Goal: Information Seeking & Learning: Learn about a topic

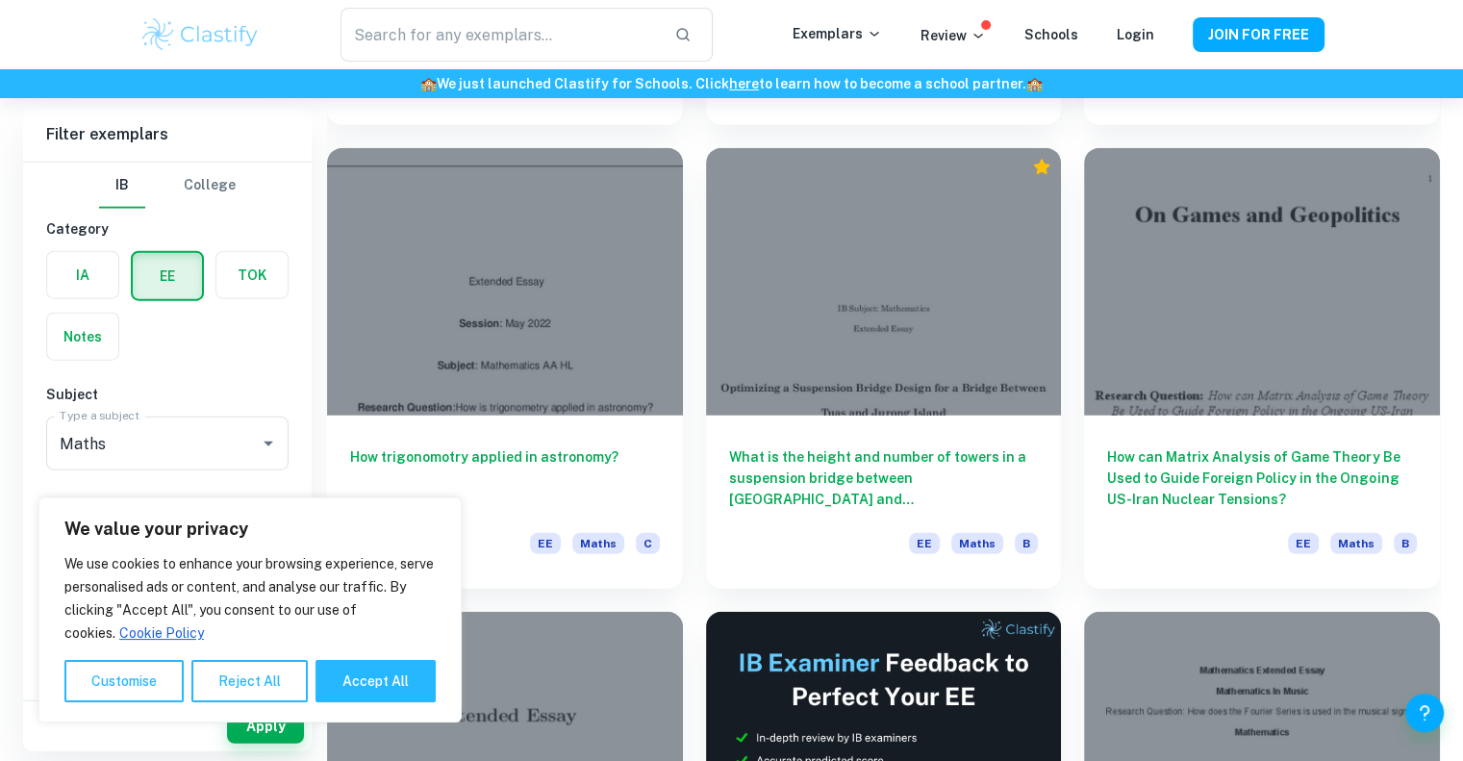
scroll to position [4733, 0]
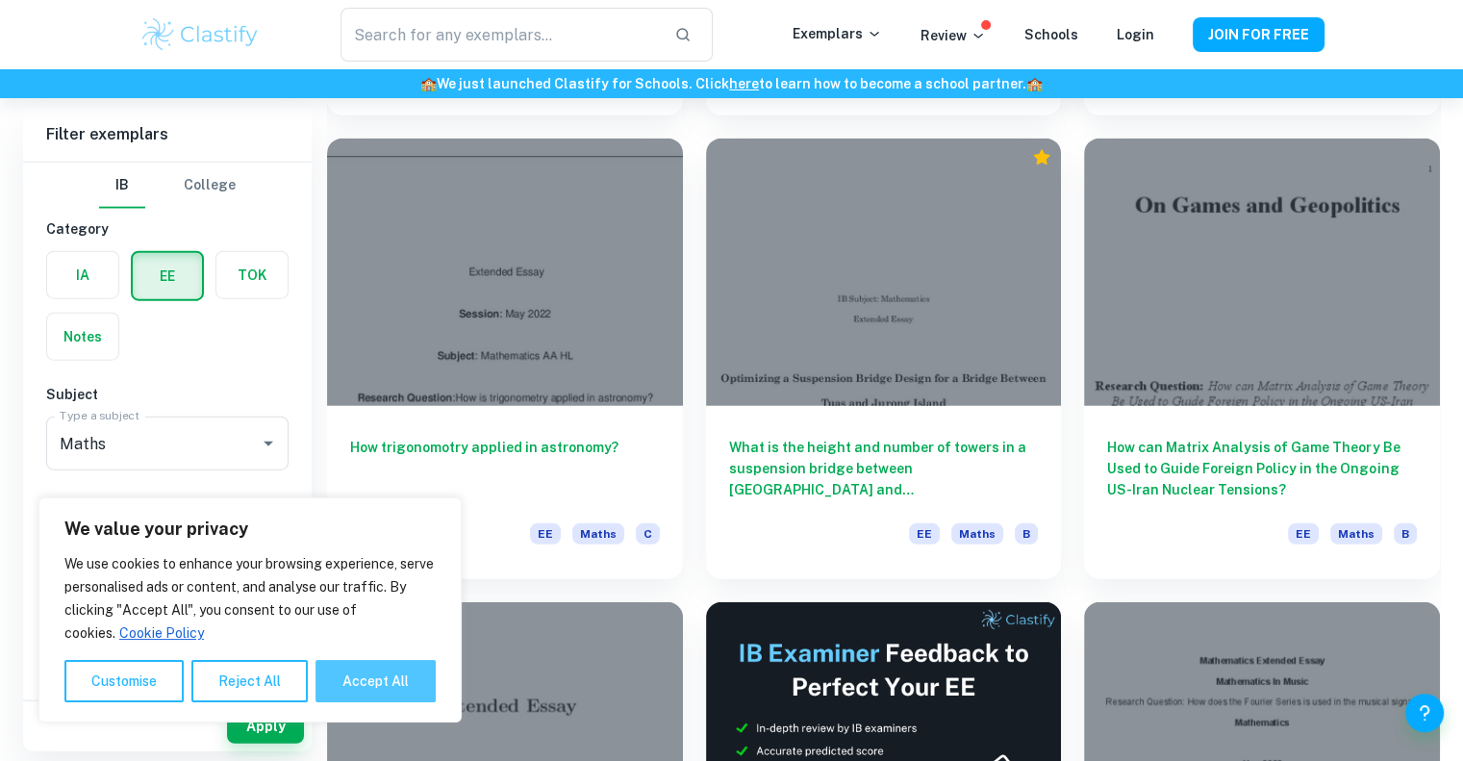
click at [345, 675] on button "Accept All" at bounding box center [375, 681] width 120 height 42
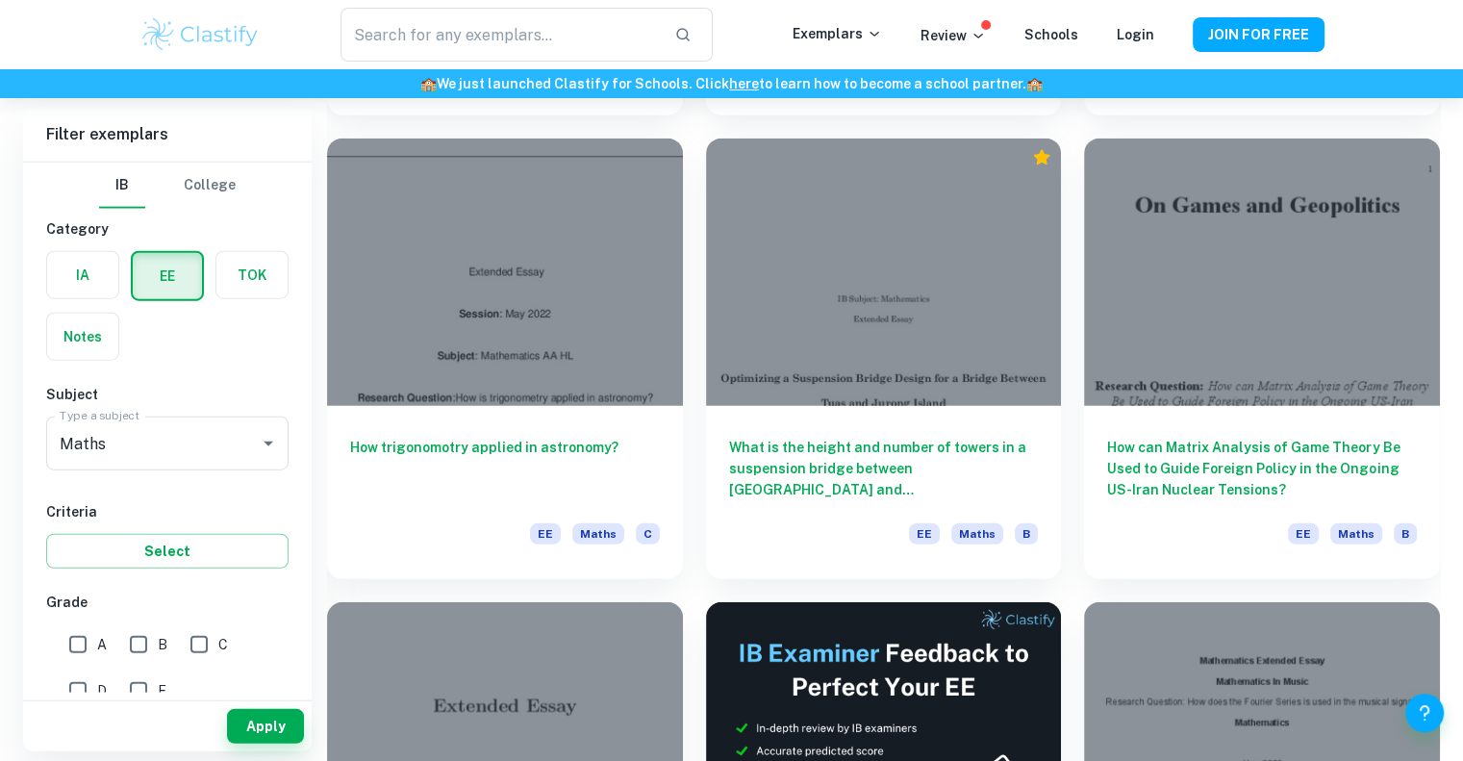
checkbox input "true"
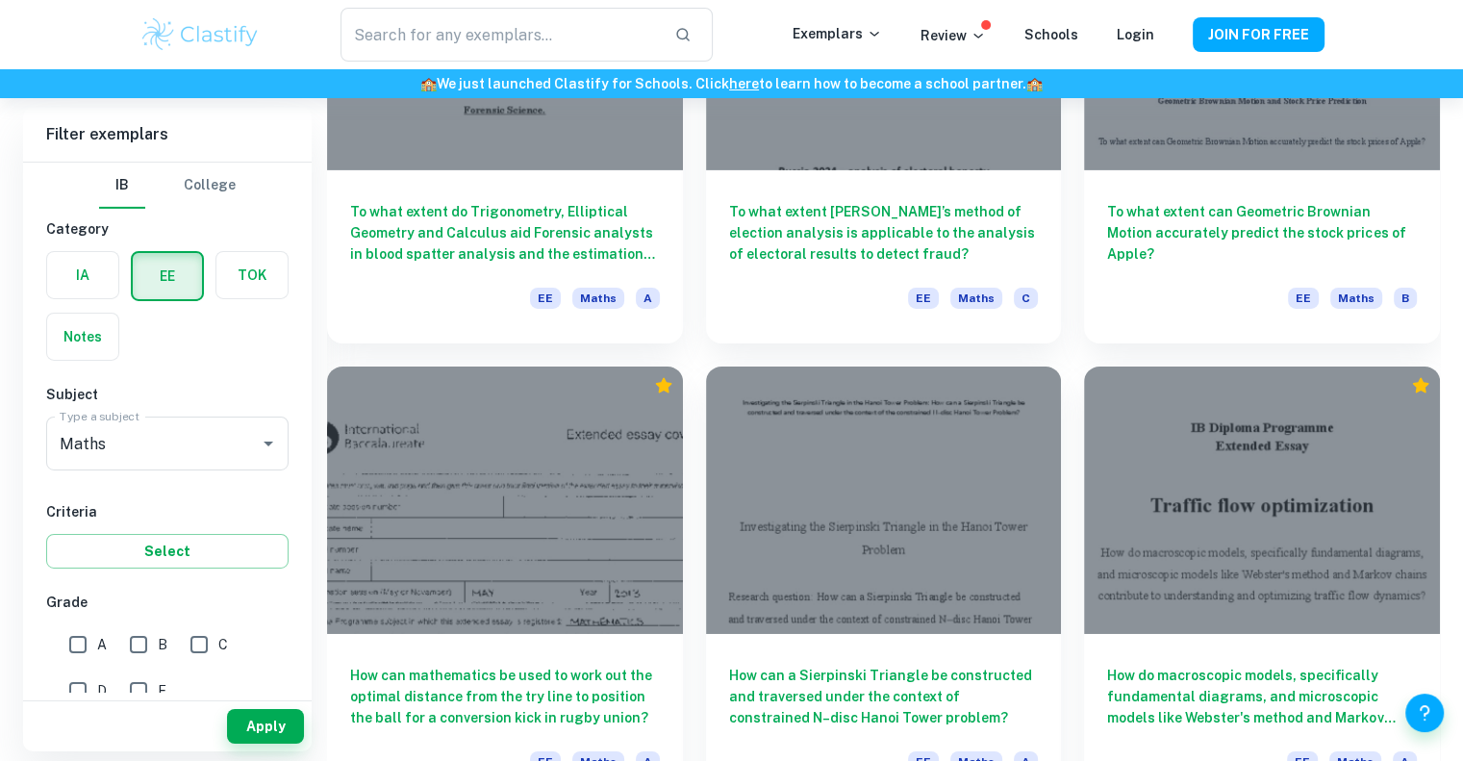
scroll to position [6373, 0]
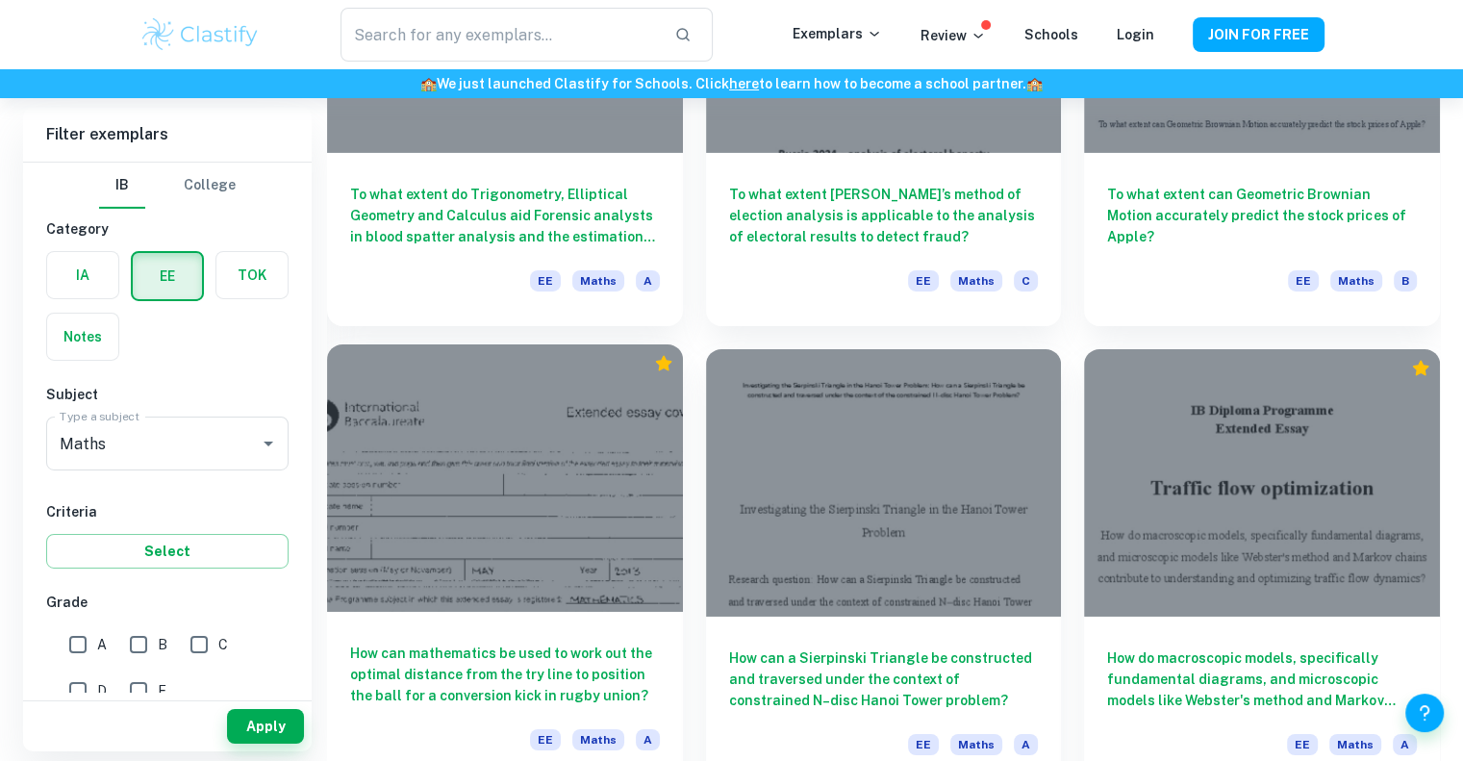
click at [553, 673] on h6 "How can mathematics be used to work out the optimal distance from the try line …" at bounding box center [505, 673] width 310 height 63
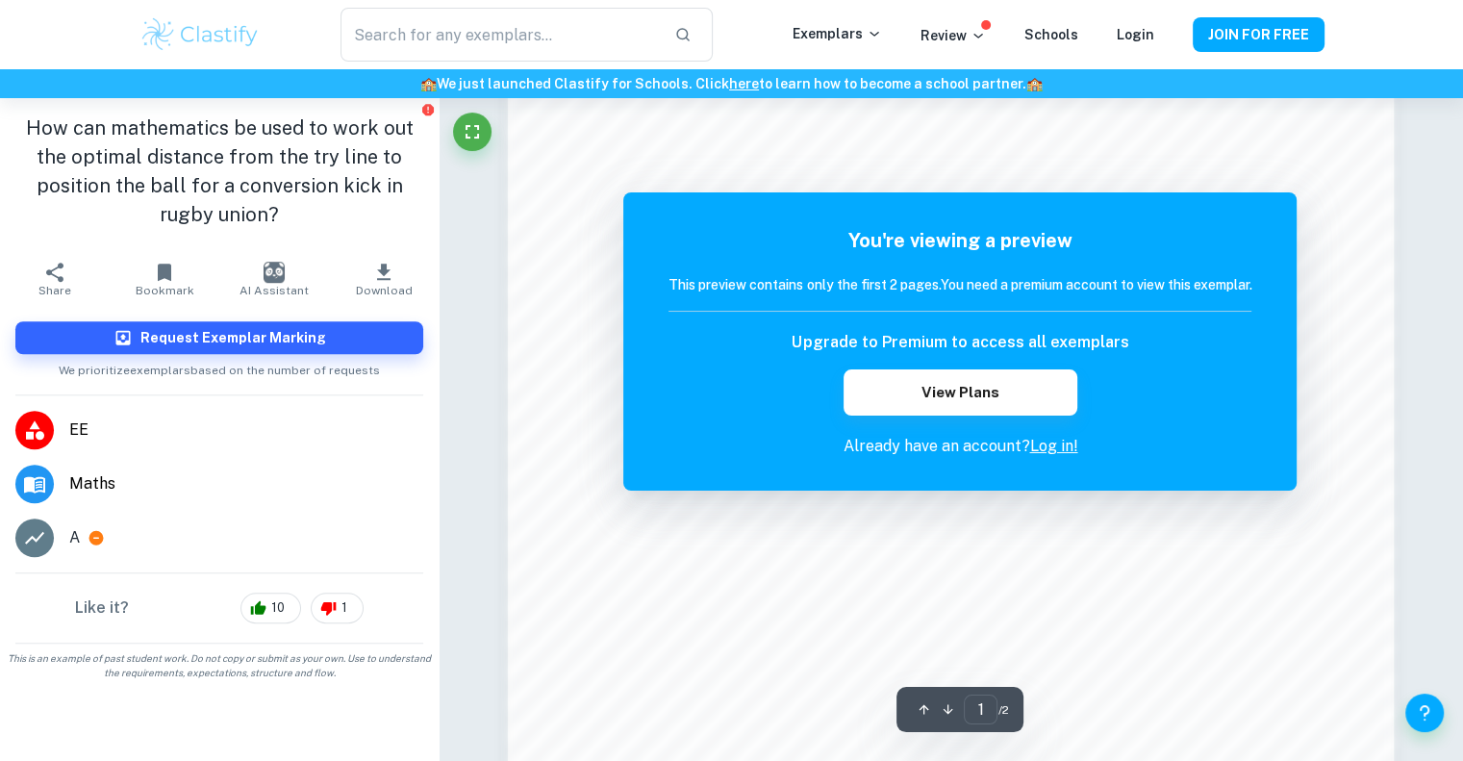
scroll to position [1301, 0]
click at [1051, 450] on link "Log in!" at bounding box center [1053, 446] width 48 height 18
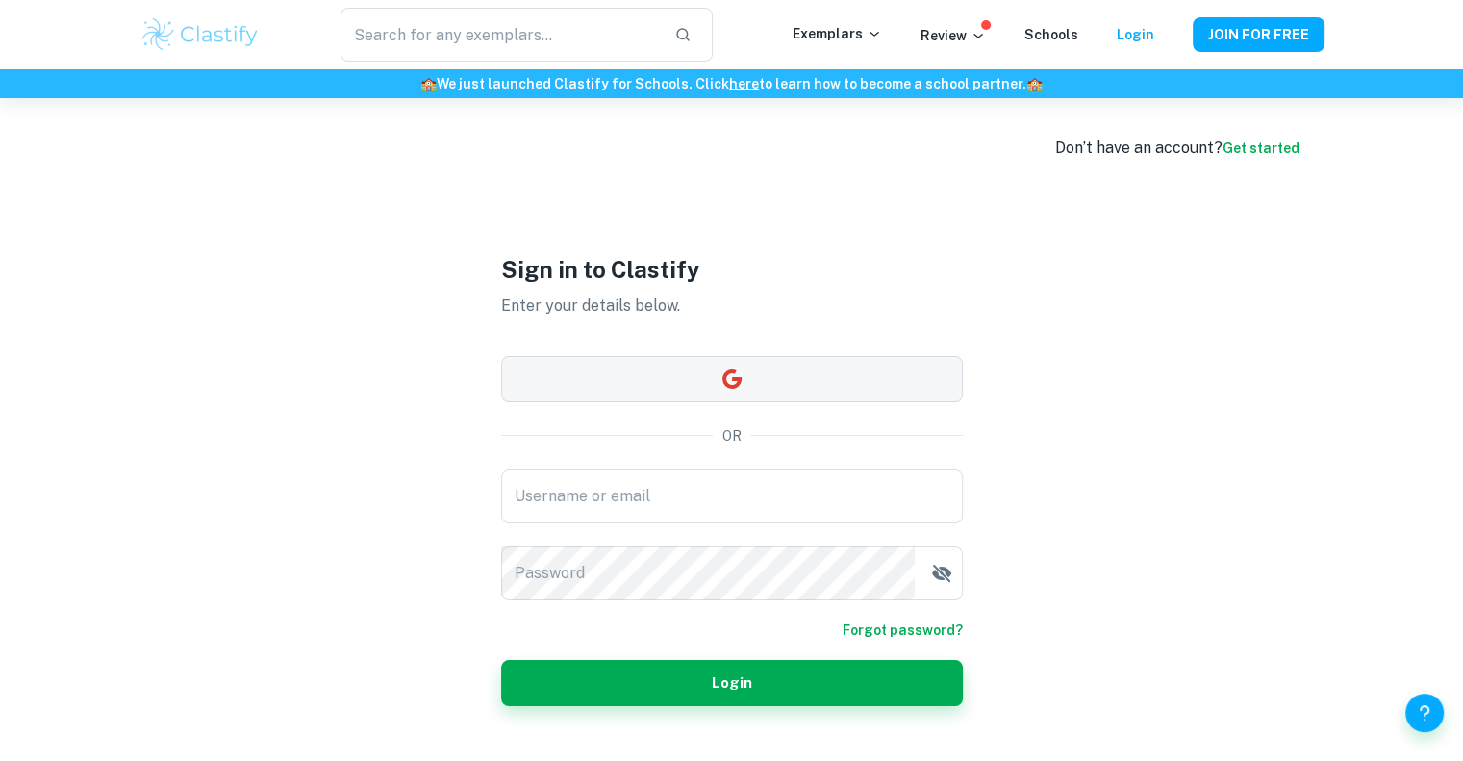
click at [742, 393] on button "button" at bounding box center [732, 379] width 462 height 46
click at [650, 449] on div "Sign in to Clastify Enter your details below. OR Username or email Username or …" at bounding box center [732, 478] width 462 height 761
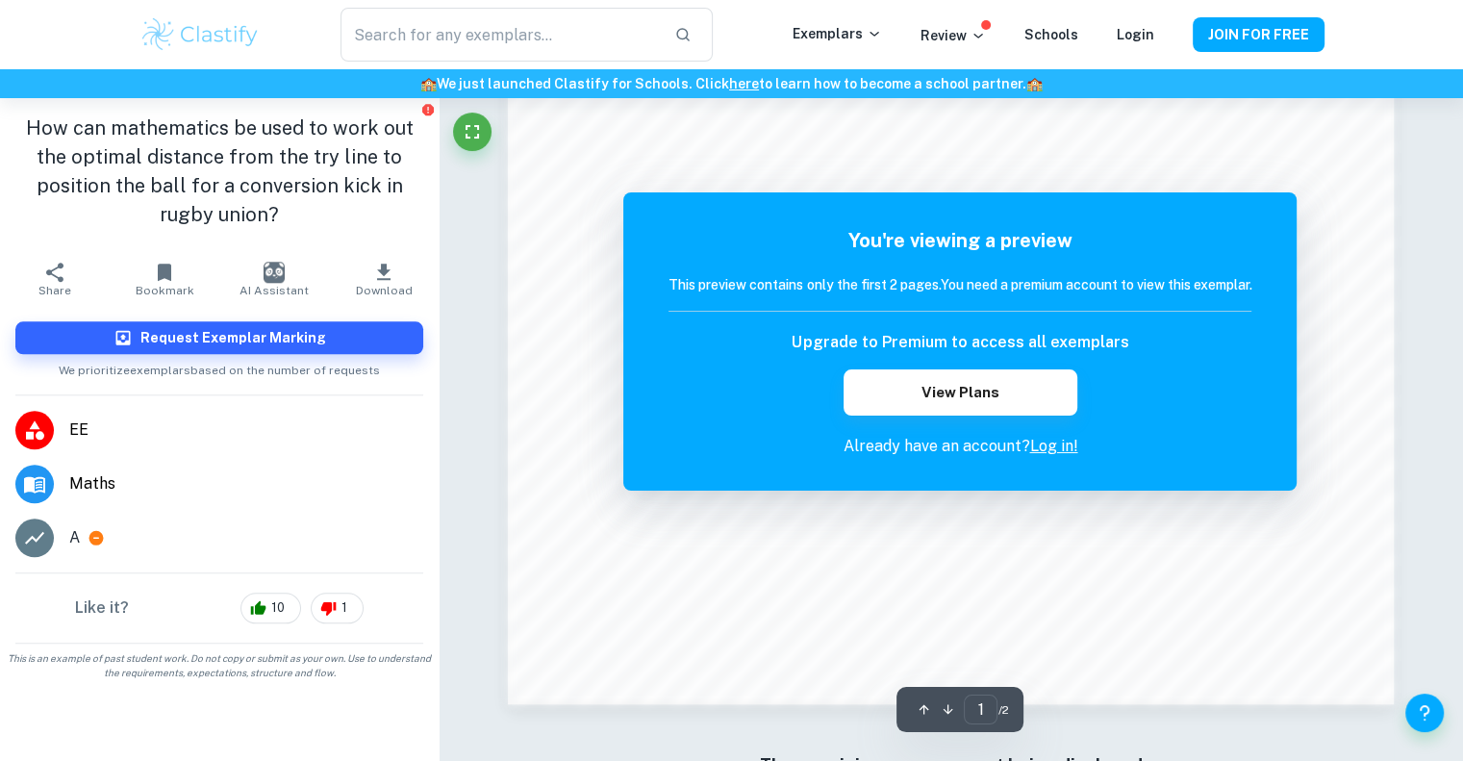
scroll to position [2004, 0]
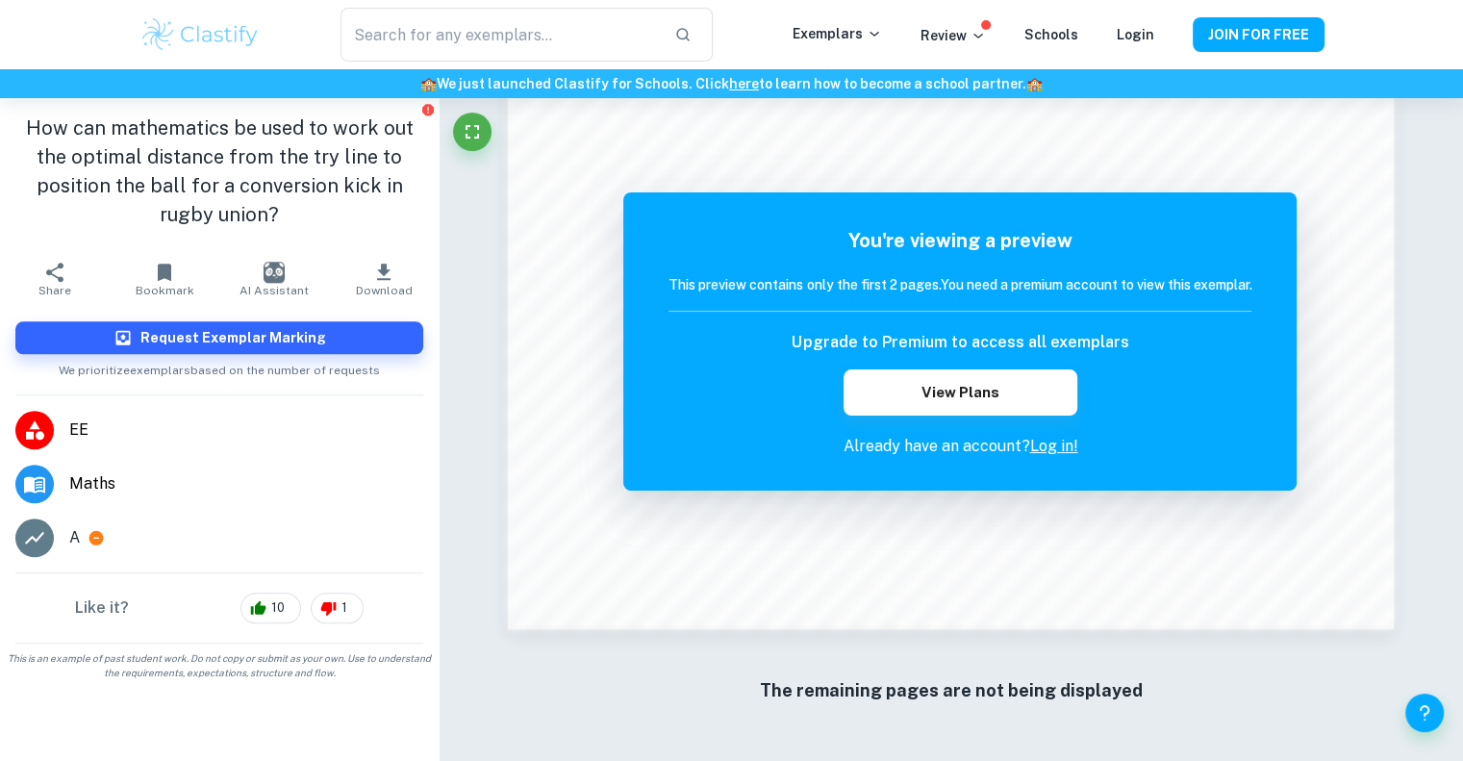
click at [250, 116] on h1 "How can mathematics be used to work out the optimal distance from the try line …" at bounding box center [219, 170] width 408 height 115
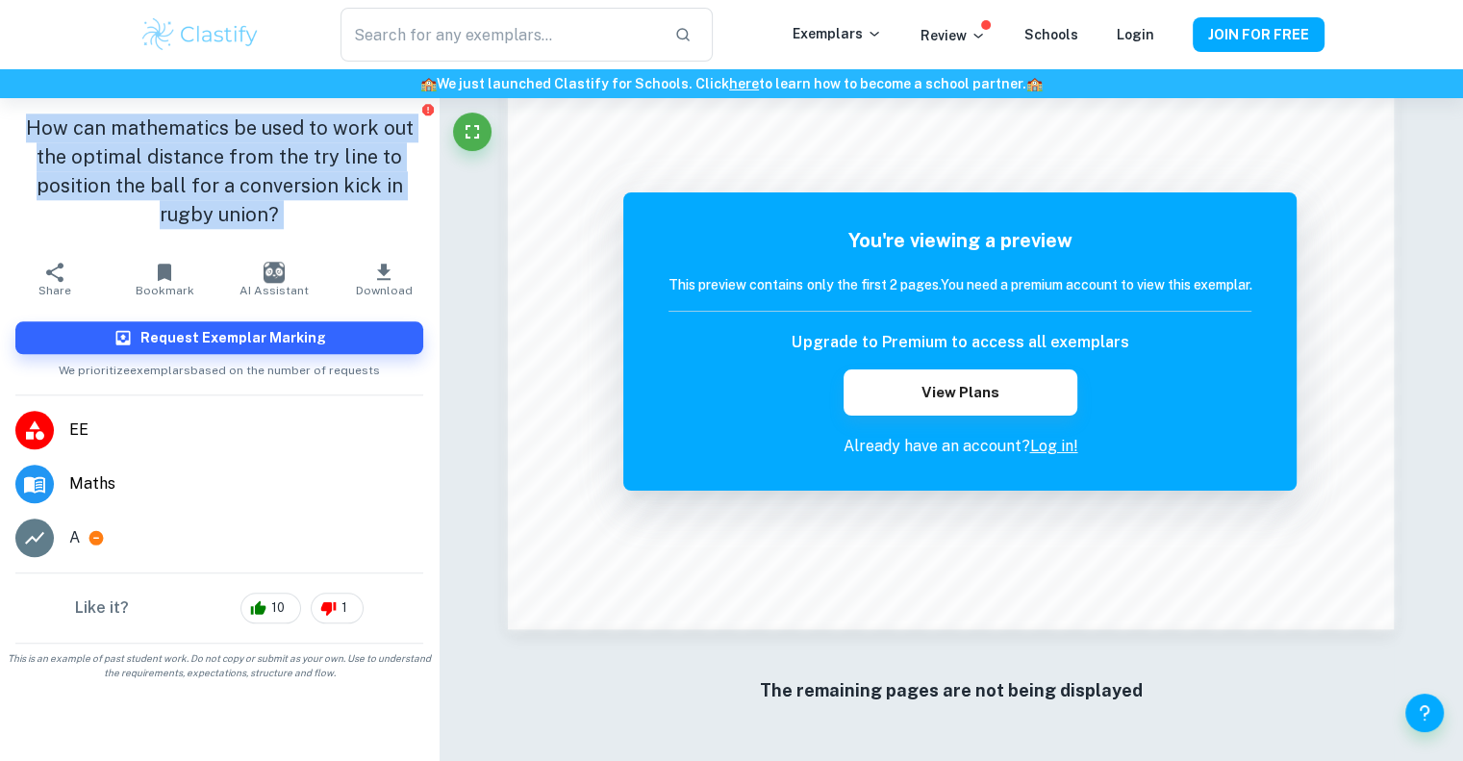
click at [250, 116] on h1 "How can mathematics be used to work out the optimal distance from the try line …" at bounding box center [219, 170] width 408 height 115
copy aside "How can mathematics be used to work out the optimal distance from the try line …"
